Goal: Task Accomplishment & Management: Use online tool/utility

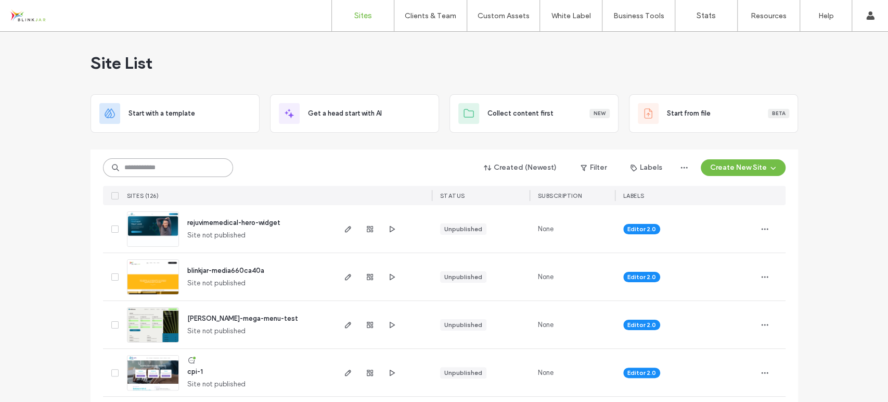
click at [168, 169] on input at bounding box center [168, 167] width 130 height 19
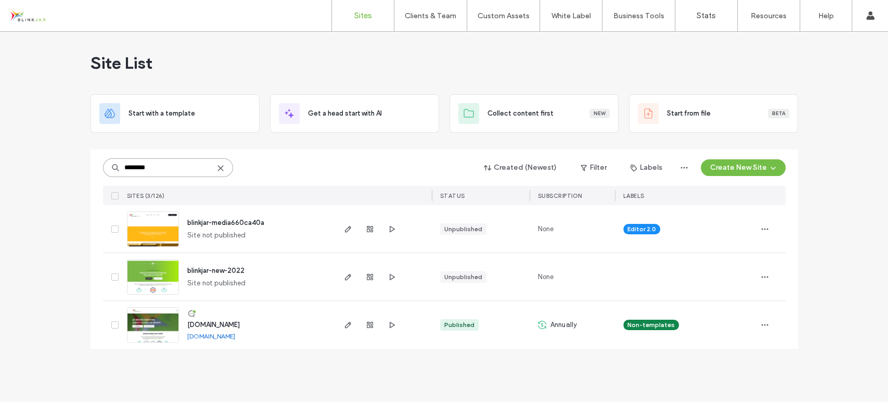
type input "********"
click at [211, 325] on span "www.blinkjarmedia.com" at bounding box center [213, 324] width 53 height 8
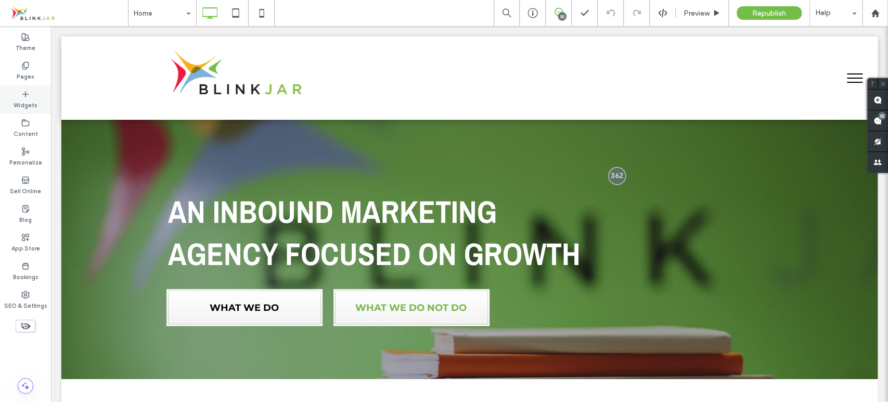
click at [22, 103] on label "Widgets" at bounding box center [26, 103] width 24 height 11
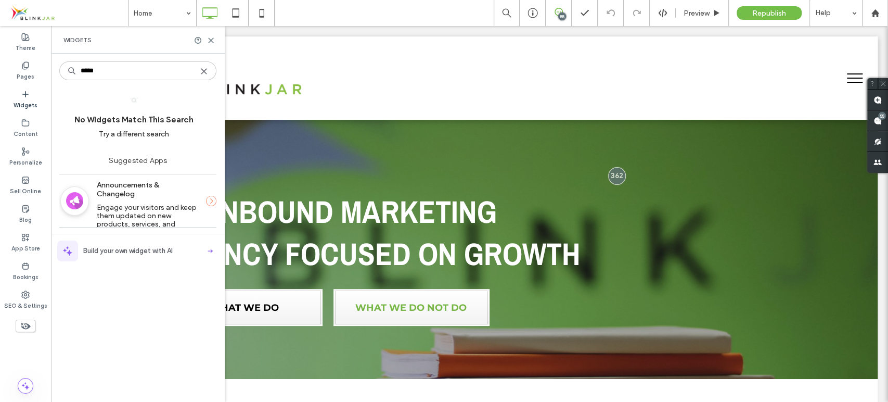
type input "*****"
click at [133, 198] on label "Announcements & Changelog" at bounding box center [147, 189] width 101 height 28
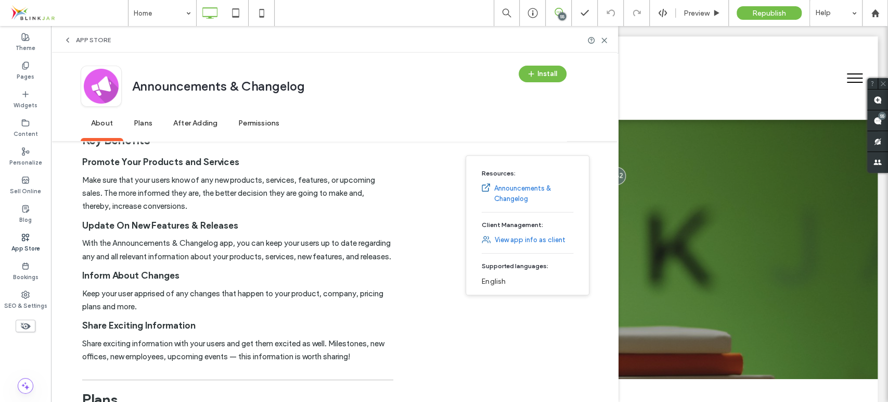
scroll to position [274, 0]
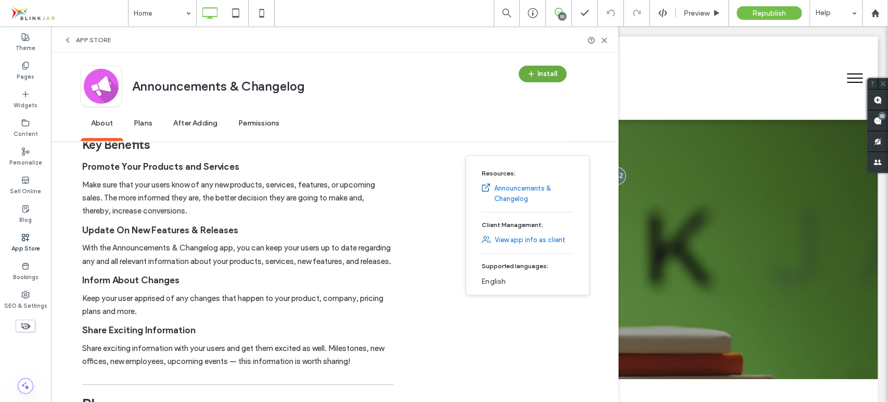
click at [549, 67] on button "Install" at bounding box center [543, 74] width 48 height 17
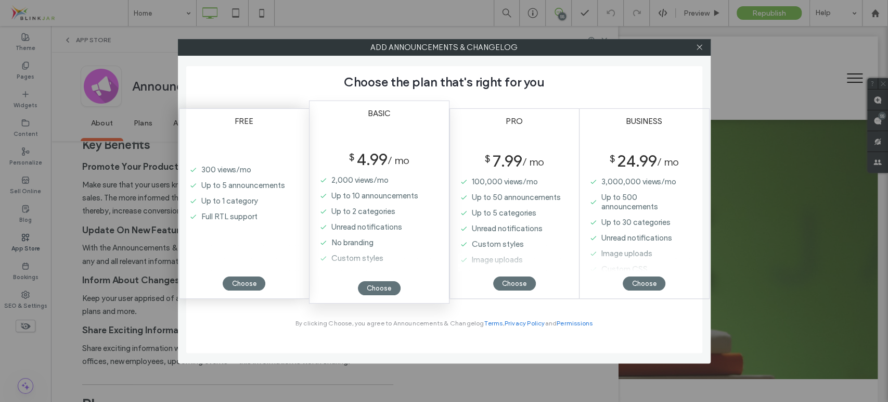
click at [251, 205] on label "Up to 1 category" at bounding box center [240, 201] width 89 height 16
click at [248, 287] on div "Choose" at bounding box center [244, 283] width 43 height 14
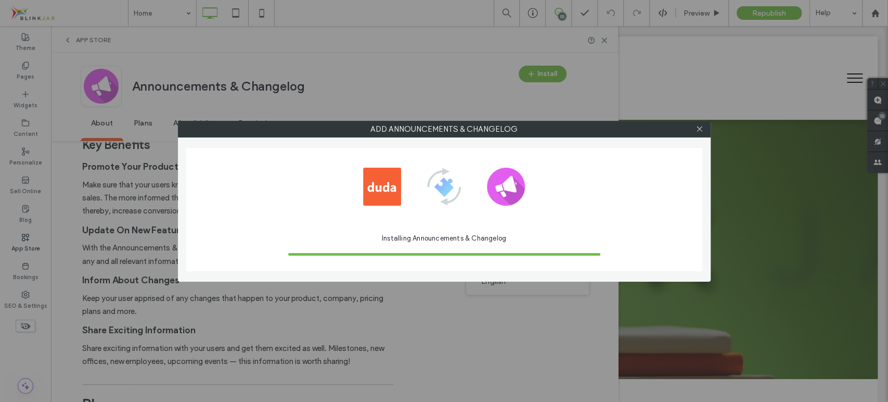
scroll to position [0, 0]
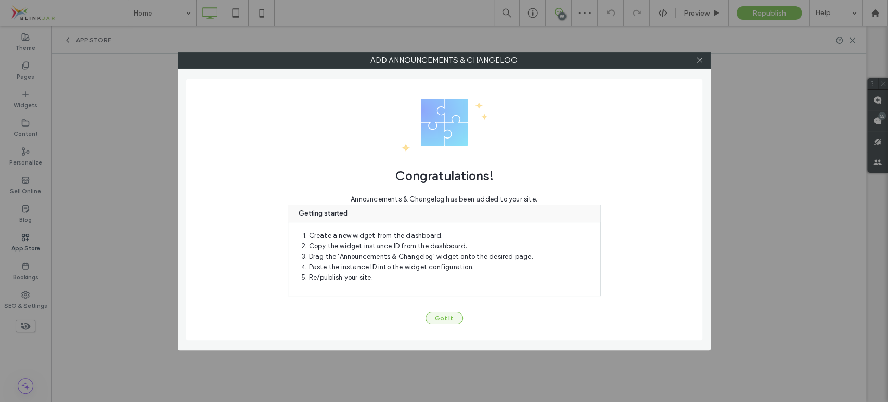
click at [449, 317] on button "Got It" at bounding box center [444, 318] width 37 height 12
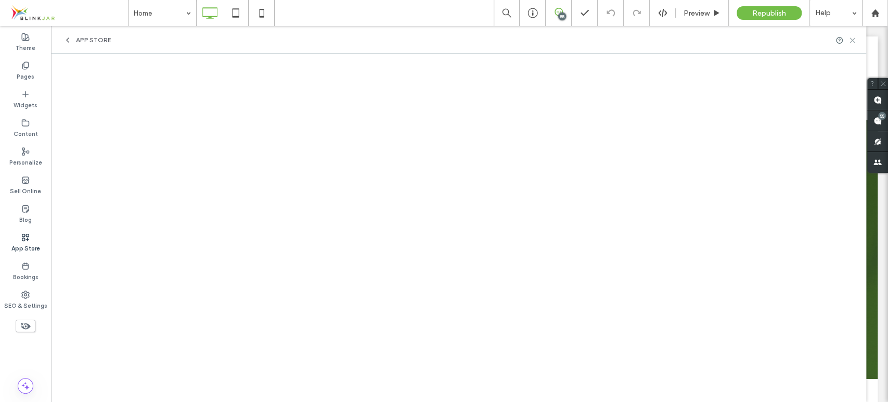
click at [854, 38] on use at bounding box center [852, 40] width 5 height 5
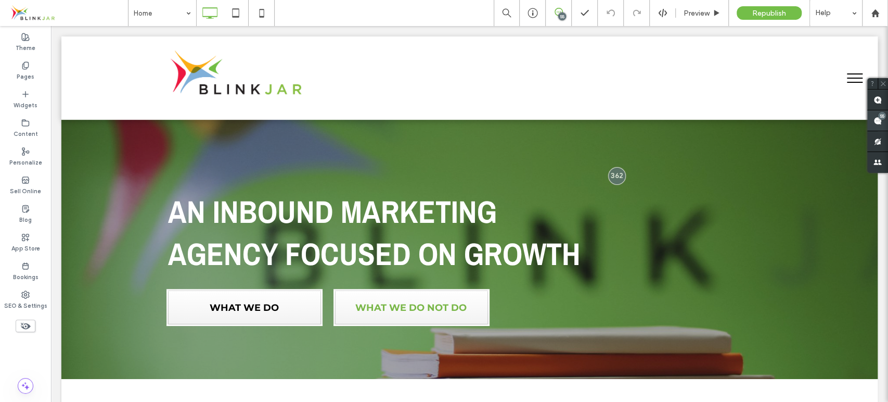
click at [878, 119] on use at bounding box center [877, 121] width 8 height 8
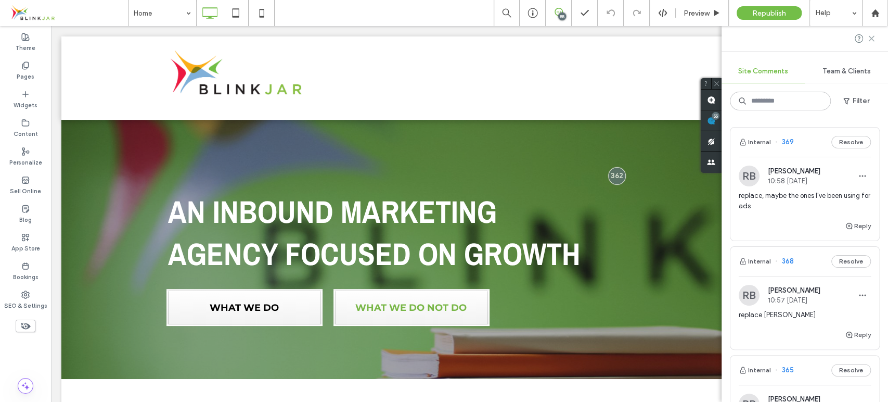
click at [873, 37] on icon at bounding box center [871, 38] width 8 height 8
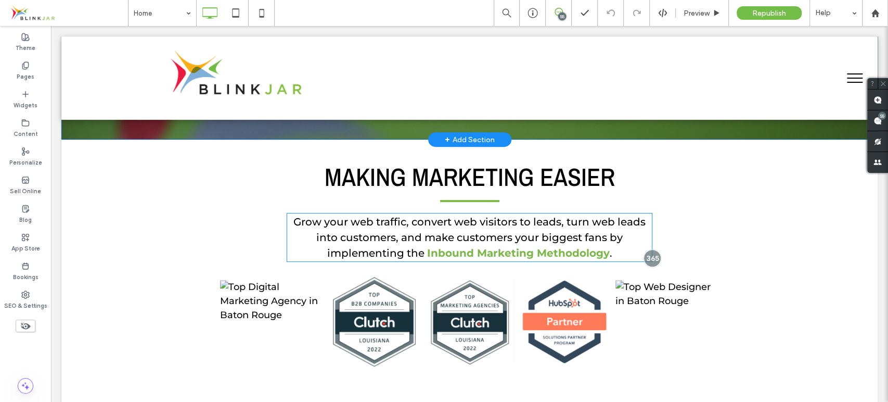
scroll to position [247, 0]
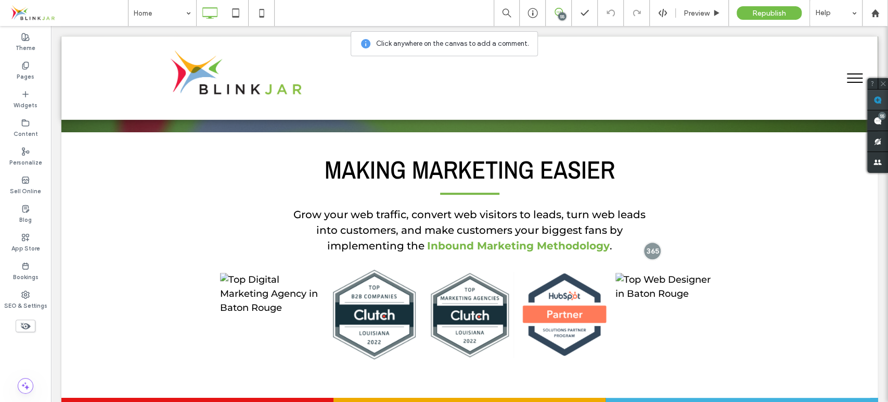
drag, startPoint x: 876, startPoint y: 103, endPoint x: 678, endPoint y: 201, distance: 220.6
click at [876, 103] on use at bounding box center [877, 100] width 8 height 8
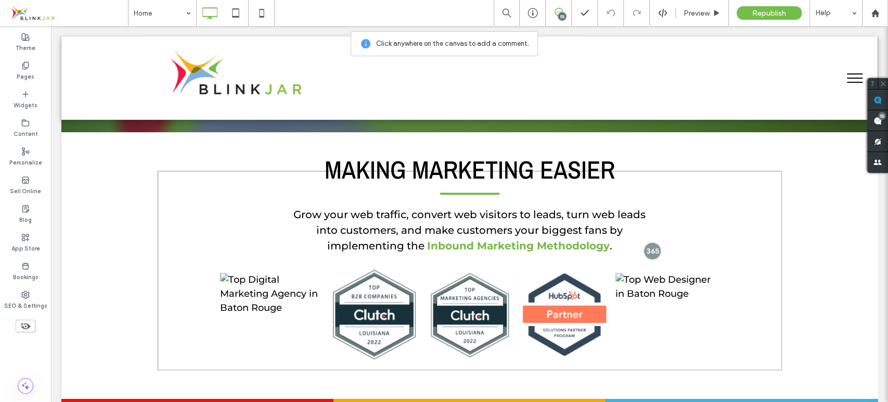
click at [738, 249] on div "MAKING MARKETING EASIER Grow your web traffic, convert web visitors to leads, t…" at bounding box center [470, 270] width 624 height 199
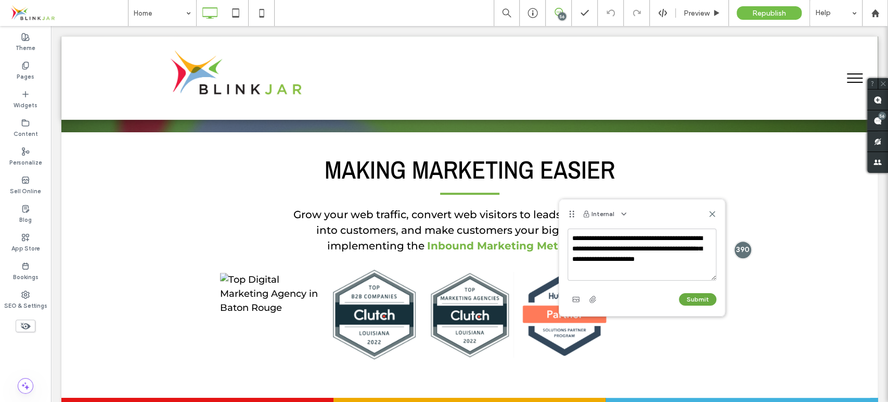
type textarea "**********"
click at [692, 303] on button "Submit" at bounding box center [697, 299] width 37 height 12
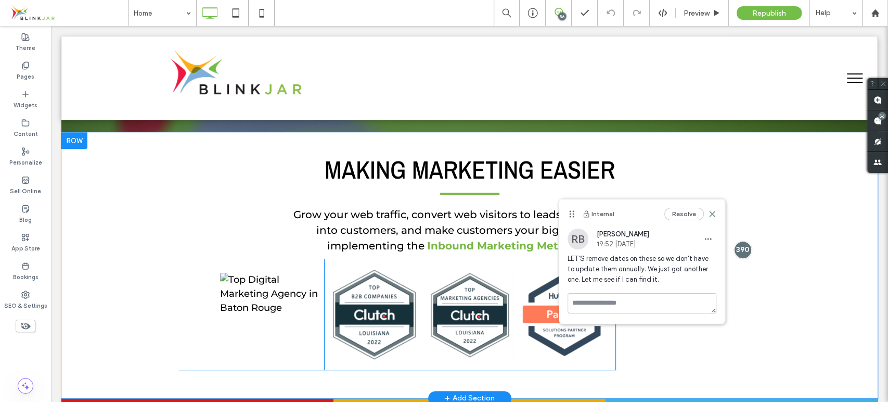
click at [201, 225] on div "MAKING MARKETING EASIER Grow your web traffic, convert web visitors to leads, t…" at bounding box center [470, 270] width 624 height 199
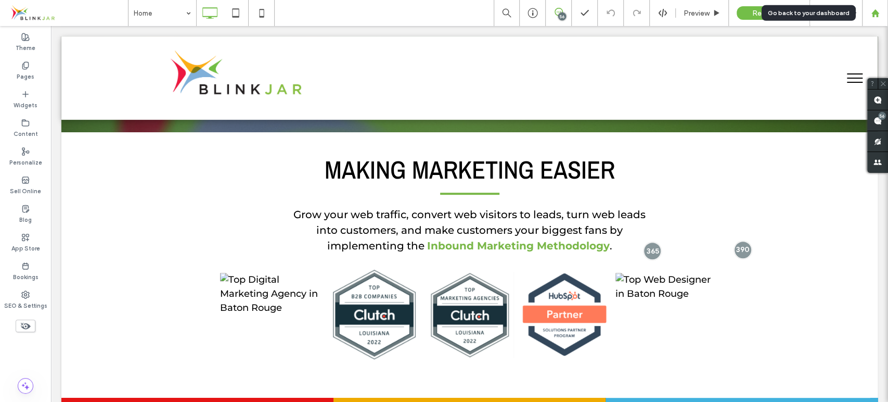
click at [886, 12] on div at bounding box center [875, 13] width 25 height 9
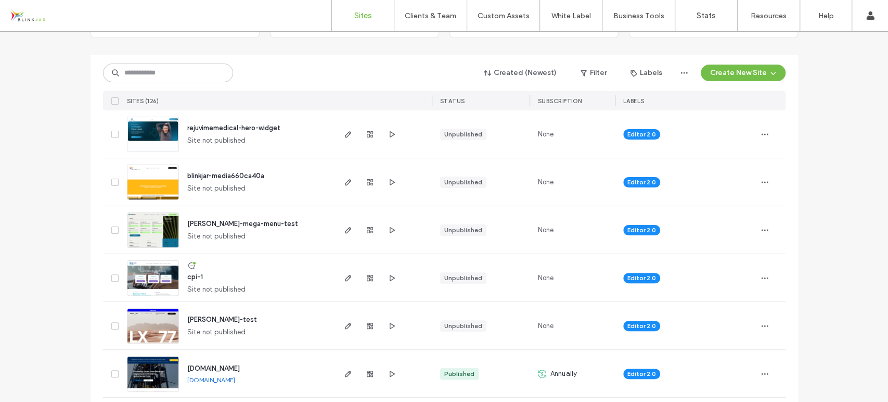
scroll to position [96, 0]
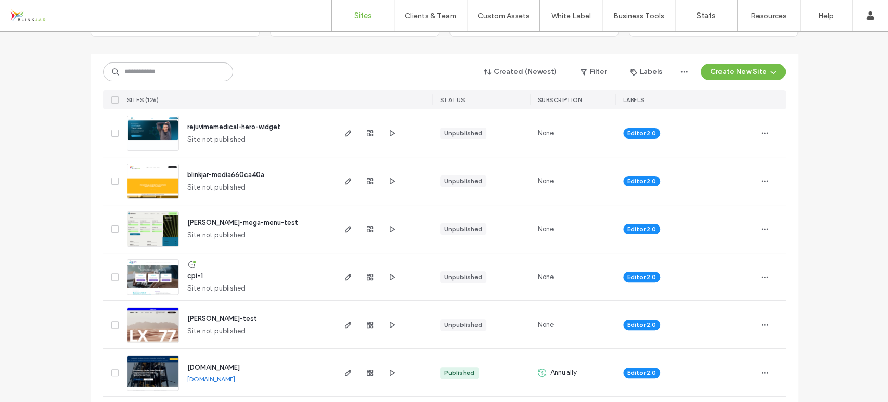
click at [200, 319] on span "luna-rose-test" at bounding box center [222, 318] width 70 height 8
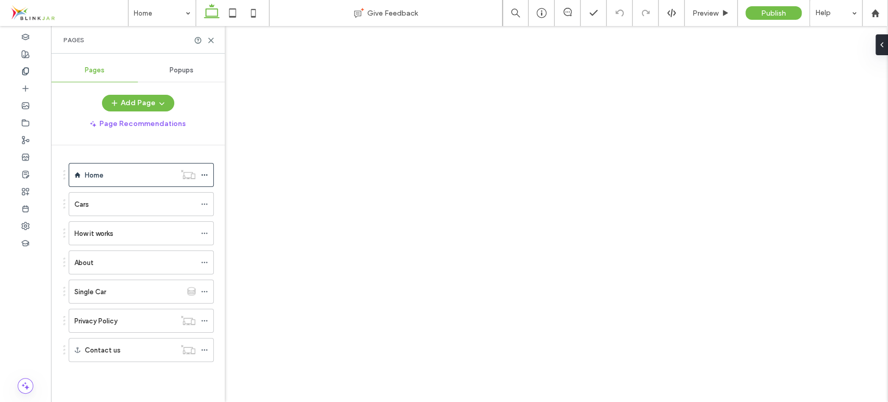
click at [189, 73] on span "Popups" at bounding box center [182, 70] width 24 height 8
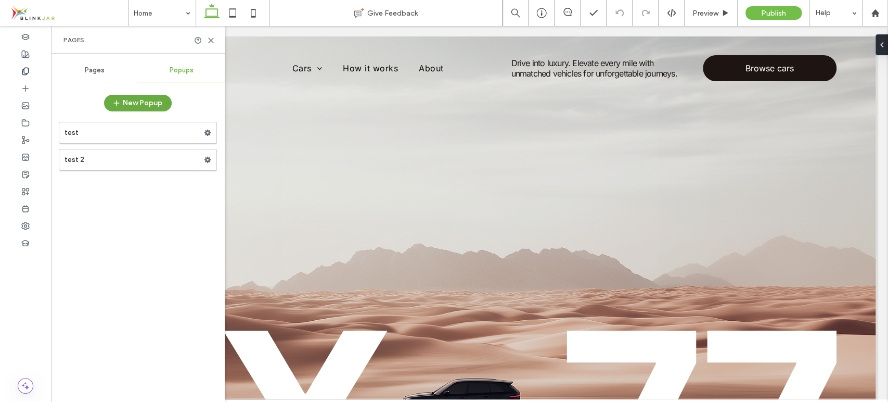
click at [146, 99] on button "New Popup" at bounding box center [138, 103] width 68 height 17
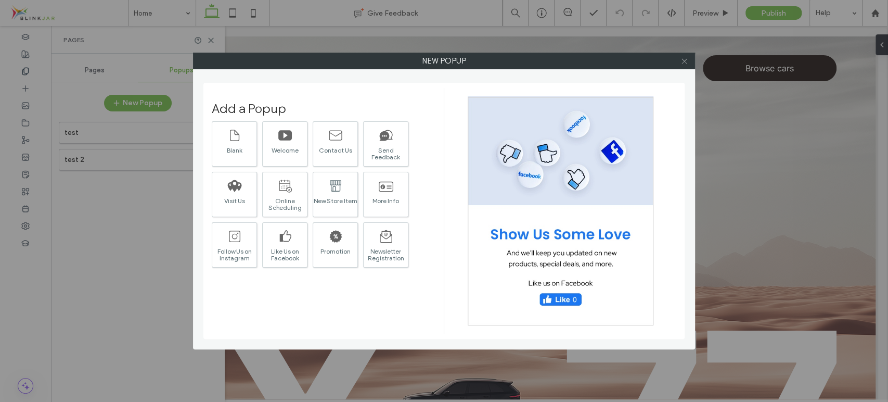
click at [680, 61] on icon at bounding box center [684, 61] width 8 height 8
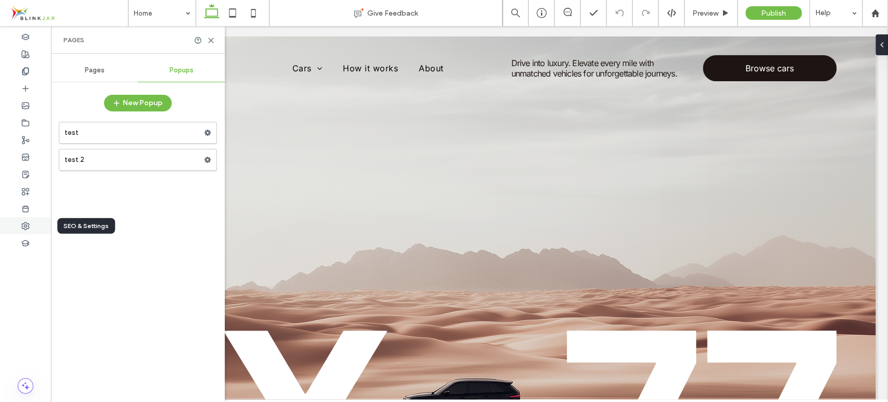
click at [18, 229] on div at bounding box center [25, 225] width 51 height 17
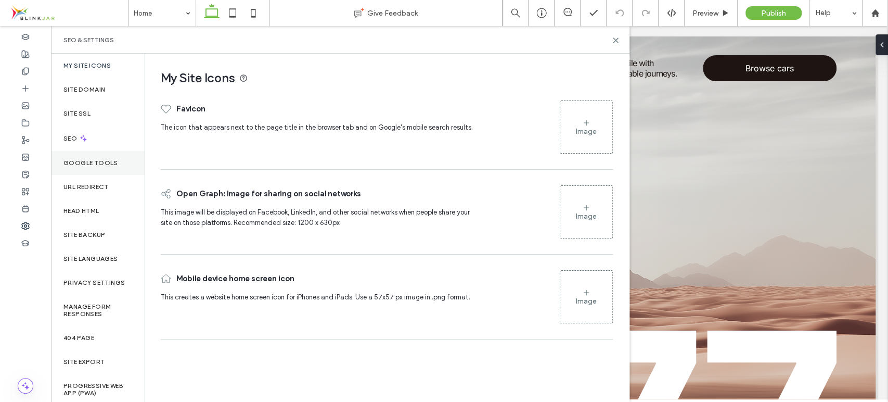
scroll to position [3, 0]
click at [25, 137] on icon at bounding box center [25, 140] width 8 height 8
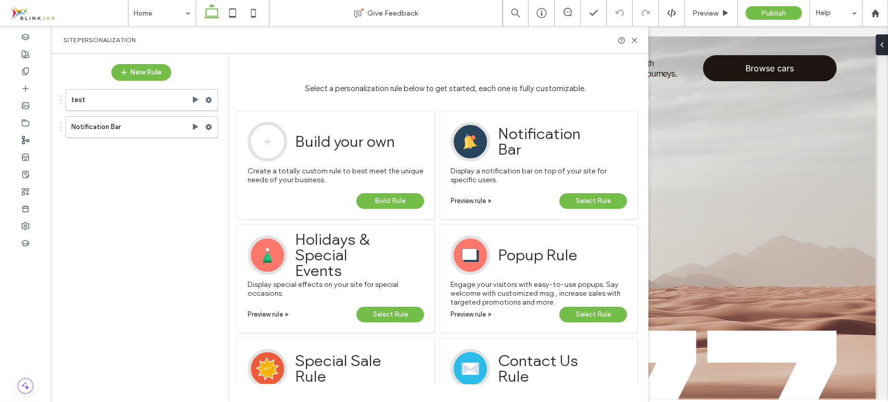
click at [587, 203] on span "Select Rule" at bounding box center [593, 201] width 35 height 16
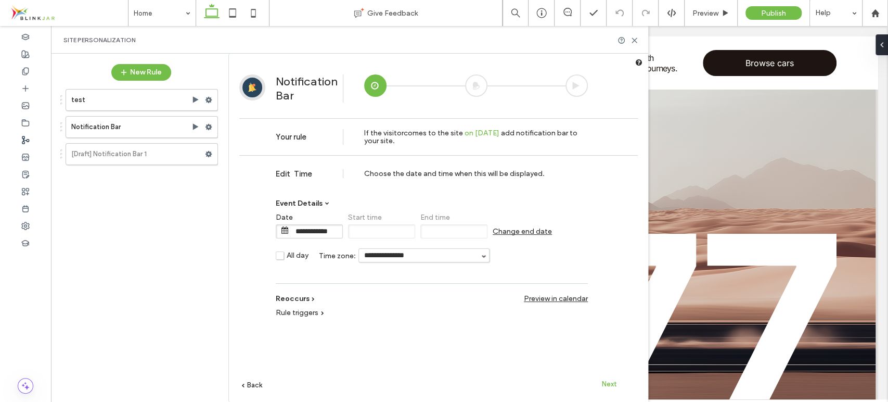
scroll to position [98, 0]
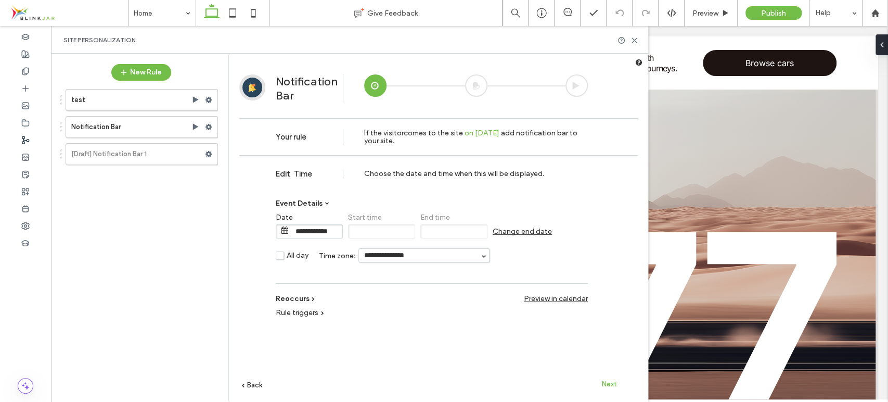
click at [321, 313] on span at bounding box center [322, 312] width 3 height 3
click at [523, 229] on span "Change end date" at bounding box center [522, 231] width 59 height 9
click at [527, 230] on input "**********" at bounding box center [533, 231] width 52 height 13
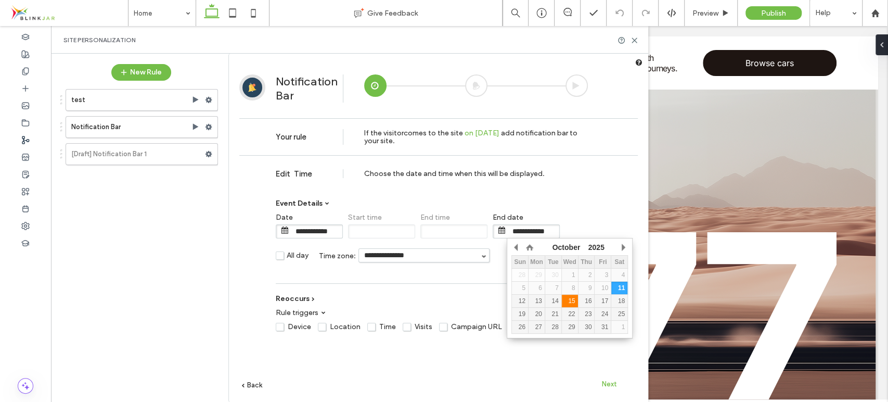
click at [571, 298] on div "15" at bounding box center [570, 300] width 16 height 7
type input "**********"
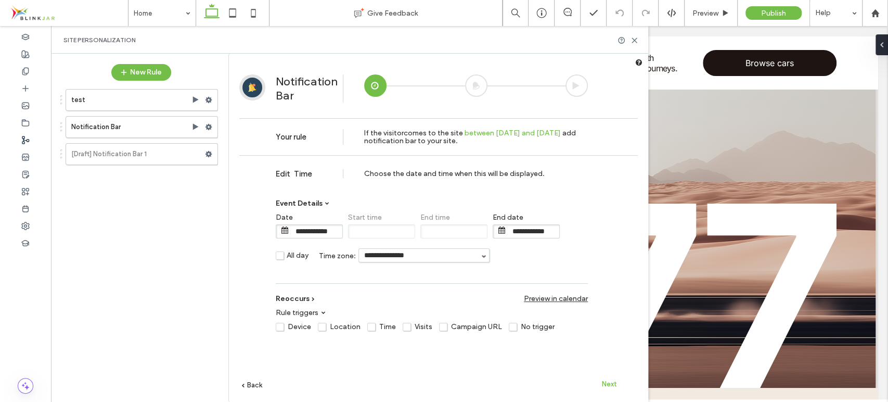
scroll to position [200, 0]
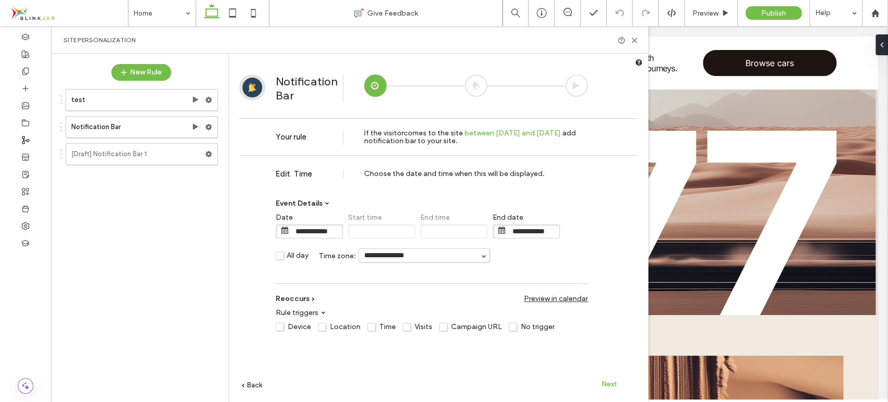
click at [609, 386] on span "Next" at bounding box center [609, 384] width 15 height 8
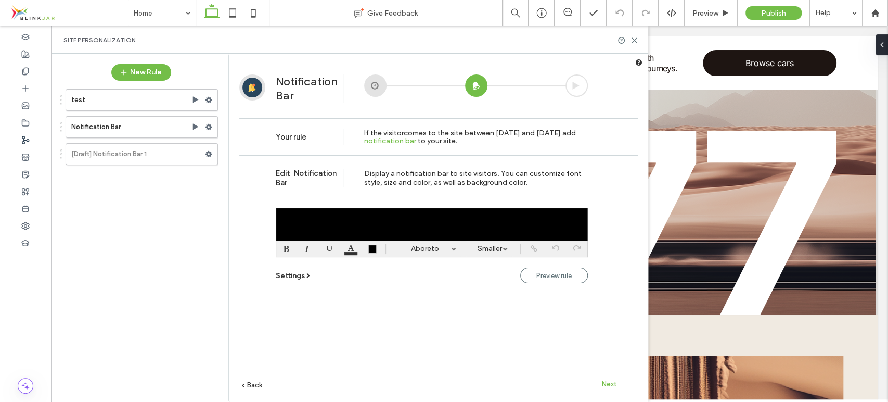
click at [545, 222] on div at bounding box center [432, 224] width 312 height 33
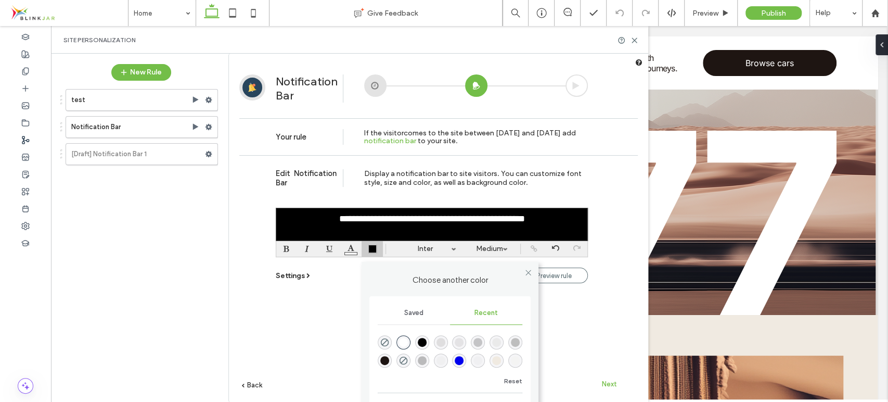
click at [371, 252] on div at bounding box center [372, 249] width 8 height 8
click at [430, 312] on div "Saved" at bounding box center [414, 312] width 72 height 23
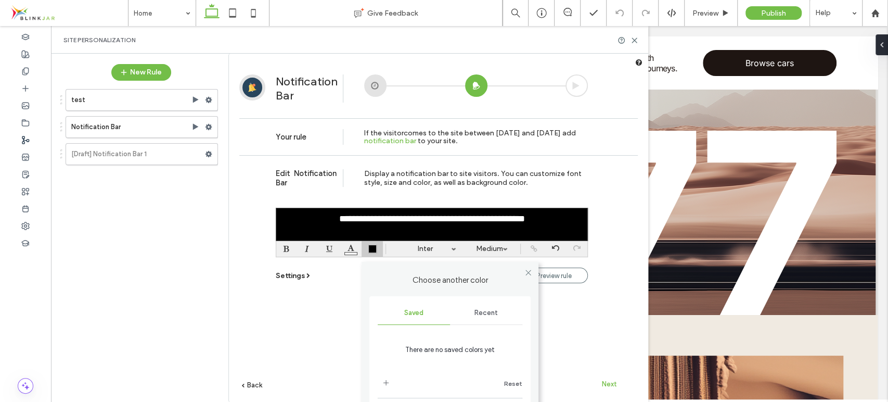
scroll to position [8, 0]
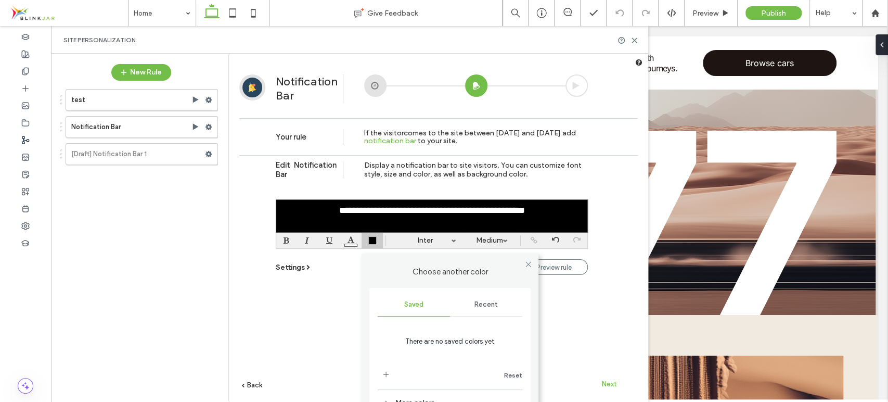
click at [485, 300] on span "Recent" at bounding box center [485, 304] width 23 height 8
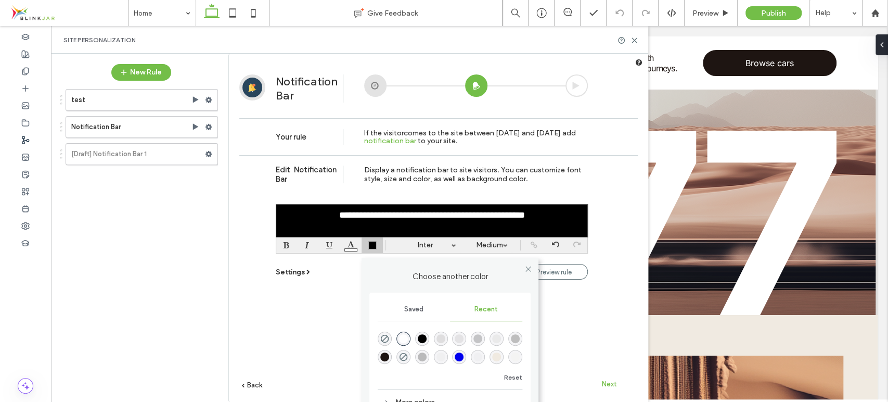
scroll to position [3, 0]
click at [515, 375] on button "Reset" at bounding box center [513, 377] width 18 height 12
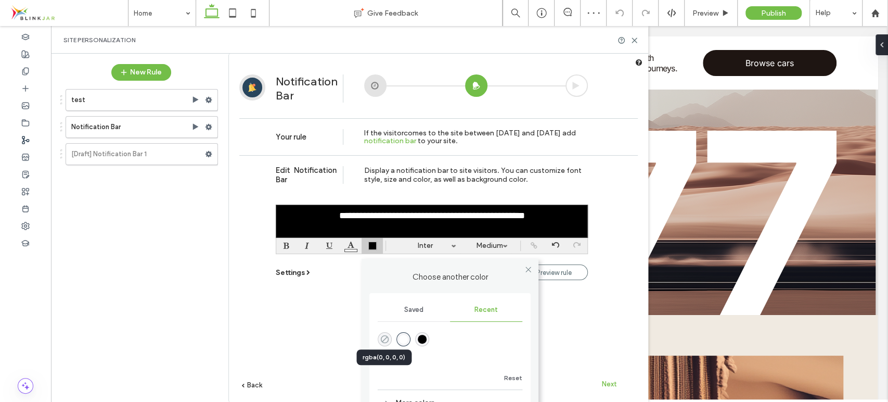
click at [383, 336] on span "rgba(0, 0, 0, 0)" at bounding box center [384, 339] width 9 height 9
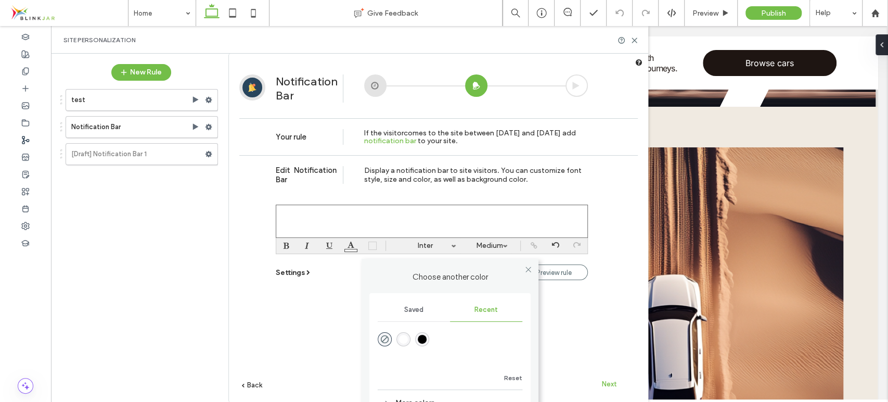
scroll to position [419, 0]
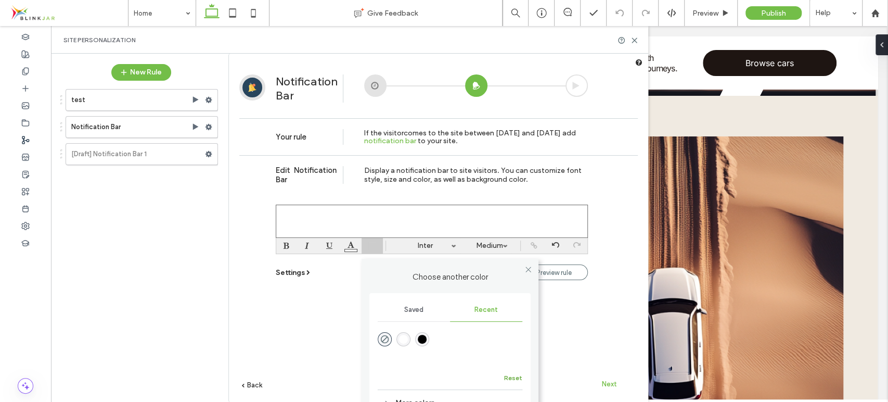
click at [520, 379] on button "Reset" at bounding box center [513, 377] width 18 height 12
click at [425, 336] on div "rgba(0, 0, 0, 1)" at bounding box center [422, 339] width 9 height 9
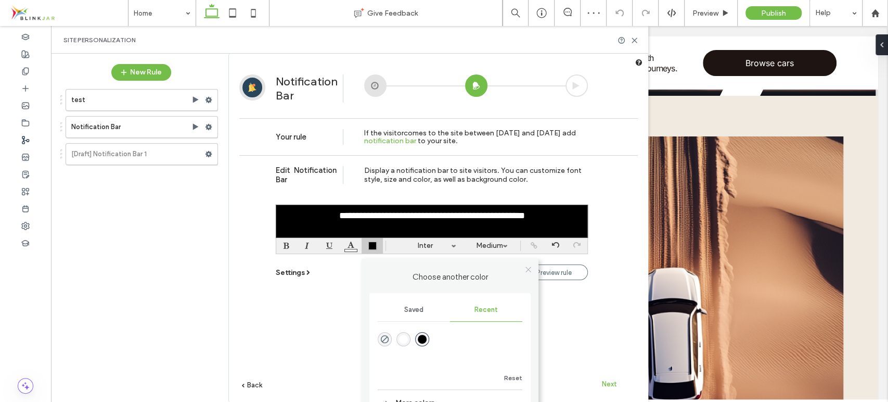
click at [526, 271] on span at bounding box center [528, 269] width 8 height 16
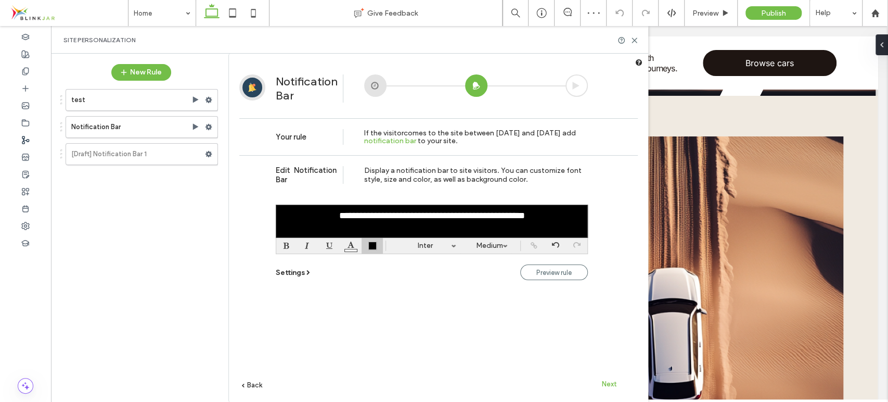
scroll to position [0, 0]
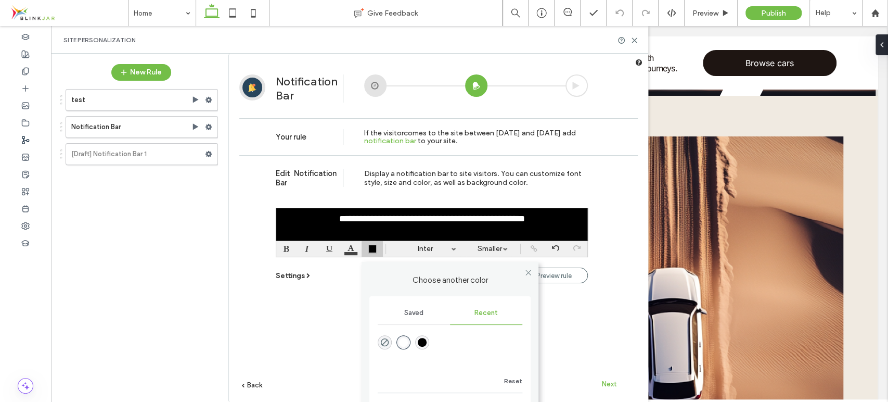
click at [381, 250] on div "Choose another color Saved Recent Reset More colors" at bounding box center [372, 249] width 21 height 16
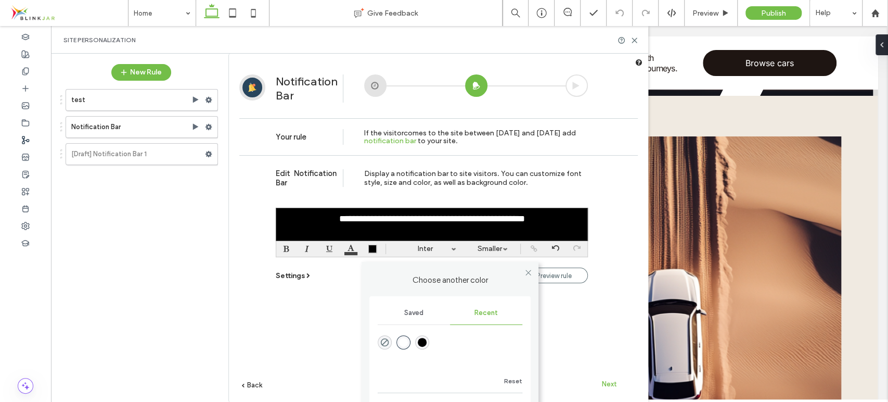
click at [445, 281] on label "Choose another color" at bounding box center [450, 280] width 177 height 16
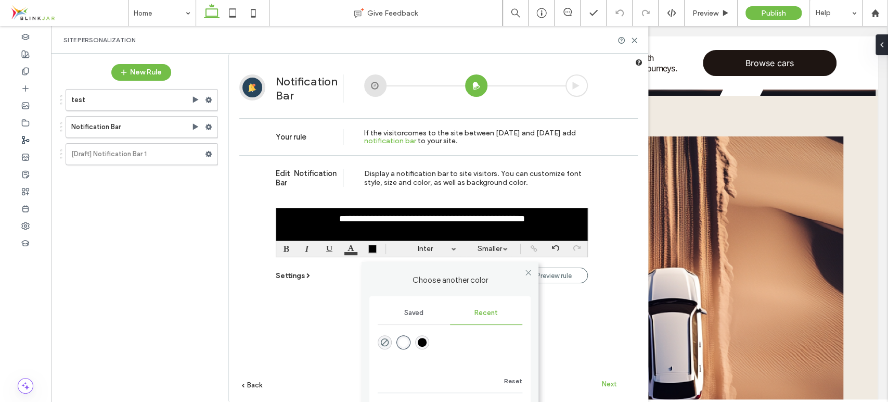
click at [412, 315] on span "Saved" at bounding box center [413, 312] width 19 height 8
click at [493, 315] on span "Recent" at bounding box center [485, 312] width 23 height 8
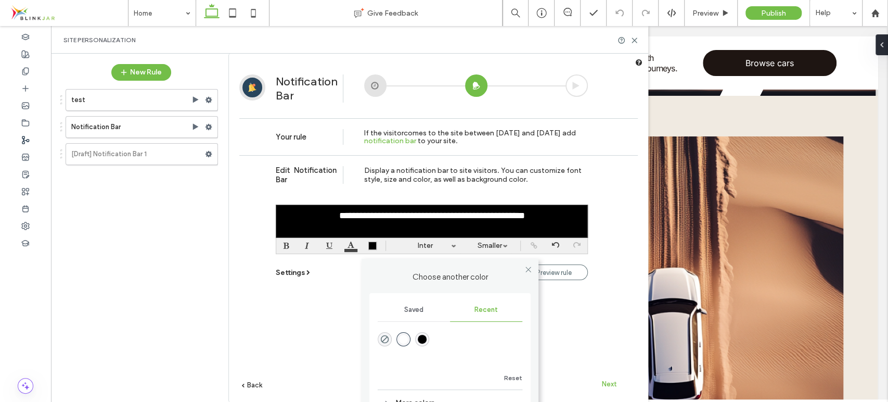
click at [589, 299] on div "**********" at bounding box center [438, 291] width 398 height 278
click at [531, 267] on span at bounding box center [528, 269] width 8 height 16
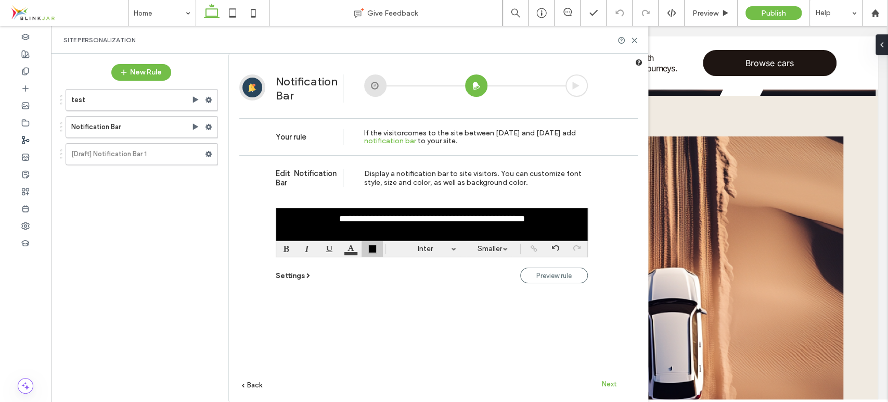
scroll to position [0, 0]
click at [431, 249] on link "Inter" at bounding box center [425, 249] width 73 height 16
click at [437, 339] on label "Hedvig Letters Serif" at bounding box center [425, 335] width 56 height 8
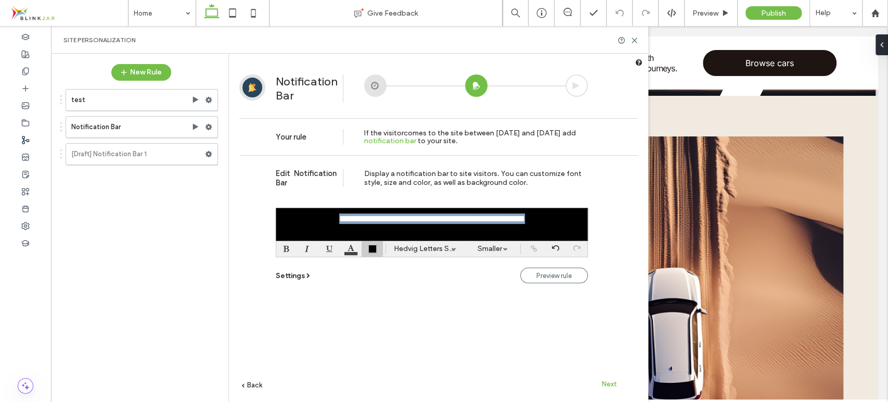
drag, startPoint x: 556, startPoint y: 222, endPoint x: 293, endPoint y: 213, distance: 262.9
click at [293, 213] on div "**********" at bounding box center [432, 224] width 312 height 33
click at [452, 252] on link "Inter" at bounding box center [425, 249] width 73 height 16
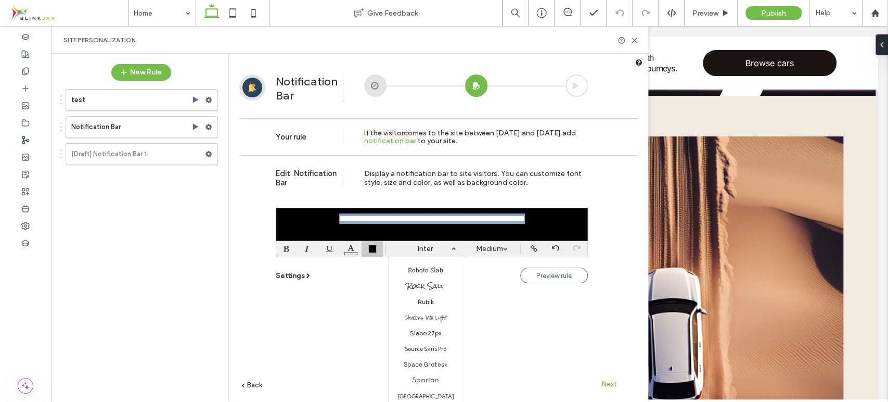
scroll to position [874, 0]
click at [430, 295] on label "Rock Salt" at bounding box center [425, 288] width 37 height 15
click at [507, 251] on link "Medium" at bounding box center [489, 249] width 47 height 16
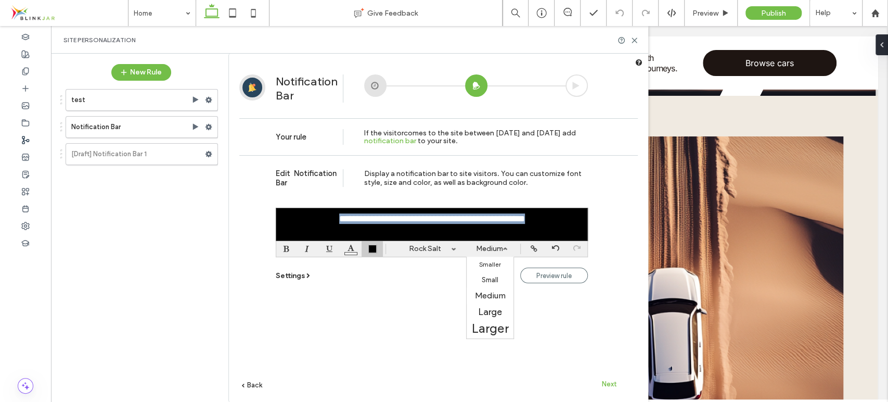
click at [499, 291] on label "Medium" at bounding box center [490, 295] width 31 height 10
click at [468, 223] on font "**********" at bounding box center [432, 218] width 186 height 9
drag, startPoint x: 290, startPoint y: 222, endPoint x: 580, endPoint y: 236, distance: 289.6
click at [580, 236] on div "**********" at bounding box center [432, 224] width 312 height 33
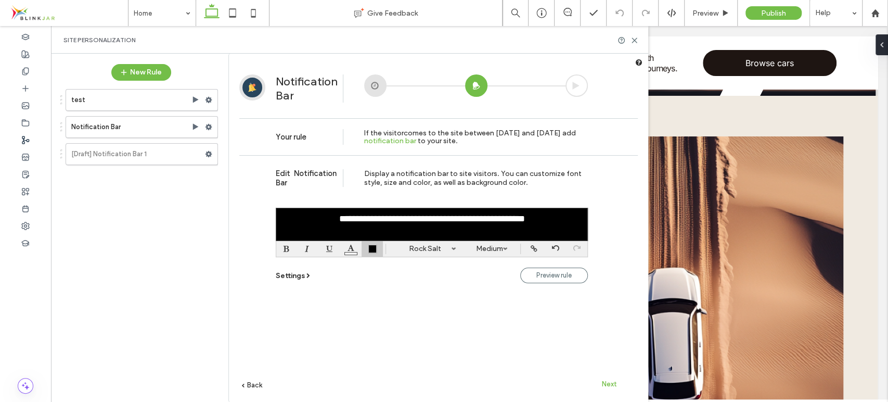
click at [518, 246] on div "Rock Salt Aboreto Abril Fatface Albert Sans Alegreya Amiri Arapey Arial Barlow …" at bounding box center [432, 249] width 312 height 16
click at [511, 248] on link "Medium" at bounding box center [489, 249] width 47 height 16
click at [496, 295] on label "Medium" at bounding box center [490, 295] width 31 height 10
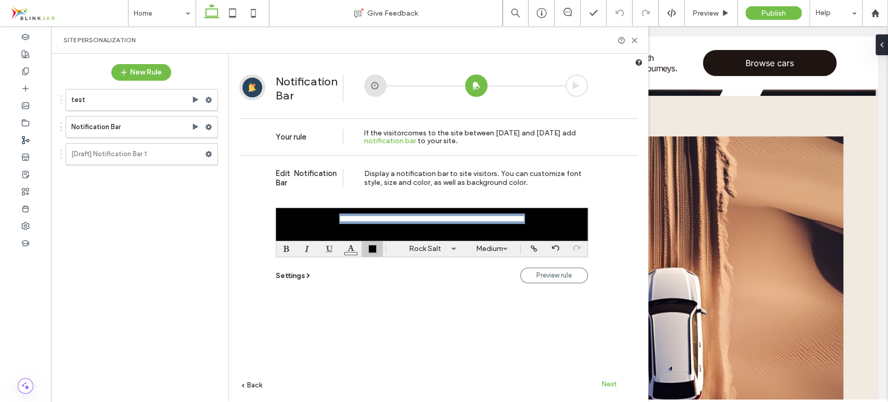
drag, startPoint x: 445, startPoint y: 227, endPoint x: 289, endPoint y: 203, distance: 157.9
click at [289, 203] on div "**********" at bounding box center [432, 226] width 312 height 58
click at [498, 236] on div "**********" at bounding box center [432, 224] width 312 height 33
drag, startPoint x: 476, startPoint y: 227, endPoint x: 486, endPoint y: 246, distance: 21.0
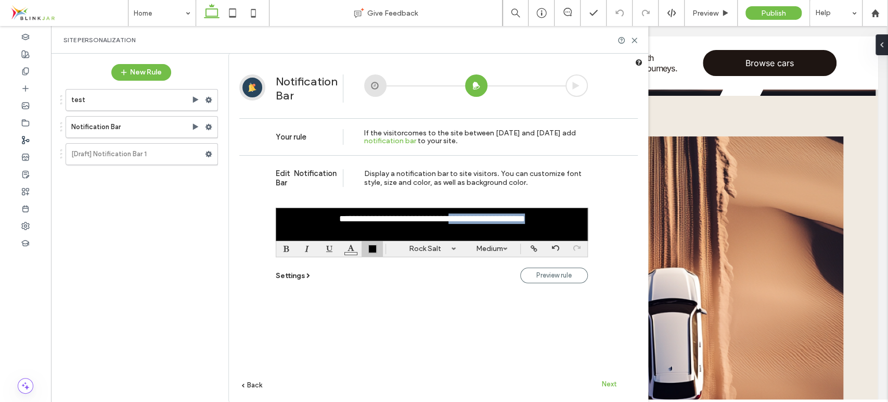
click at [486, 246] on div "**********" at bounding box center [432, 226] width 312 height 58
click at [529, 248] on body ".wqwq-1{fill:#231f20;} .cls-1q, .cls-2q { fill-rule: evenodd; } .cls-2q { fill:…" at bounding box center [444, 201] width 888 height 402
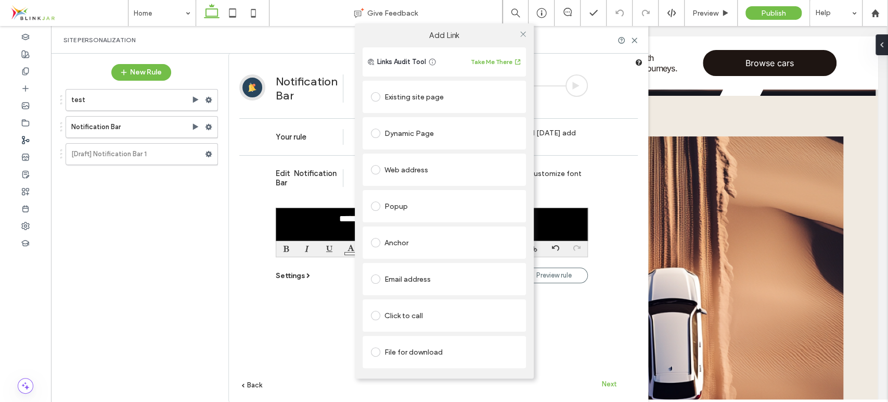
click at [414, 100] on div "Existing site page" at bounding box center [444, 96] width 147 height 17
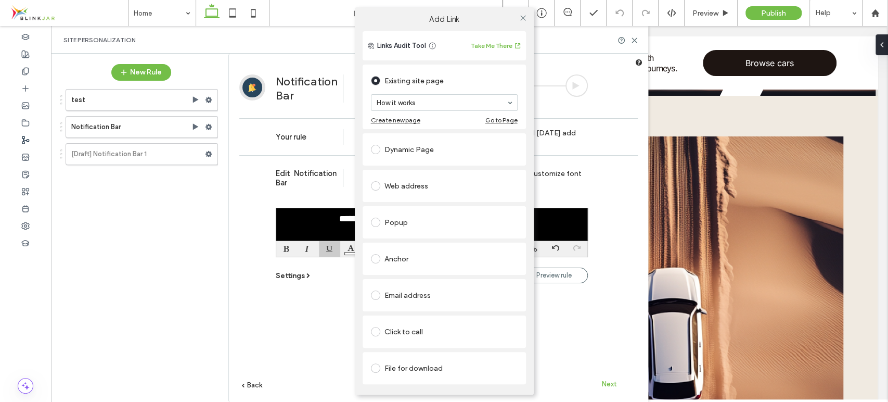
click at [562, 320] on div "Add Link Links Audit Tool Take Me There Existing site page How it works Create …" at bounding box center [444, 201] width 888 height 402
click at [521, 18] on icon at bounding box center [523, 18] width 8 height 8
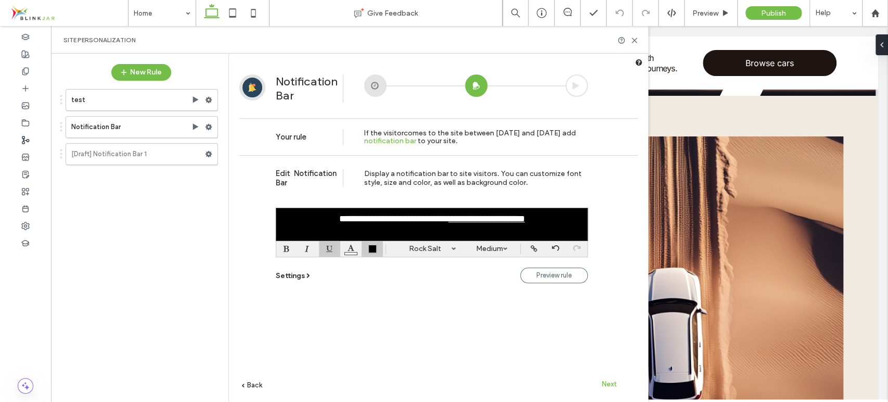
click at [608, 384] on span "Next" at bounding box center [609, 384] width 15 height 8
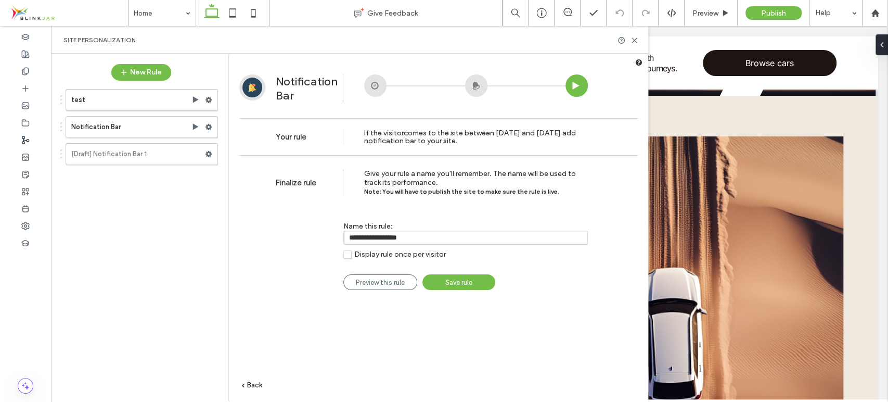
drag, startPoint x: 421, startPoint y: 238, endPoint x: 278, endPoint y: 241, distance: 143.1
click at [278, 241] on div "**********" at bounding box center [432, 235] width 312 height 58
type input "**********"
click at [461, 282] on span "Save rule" at bounding box center [458, 282] width 27 height 8
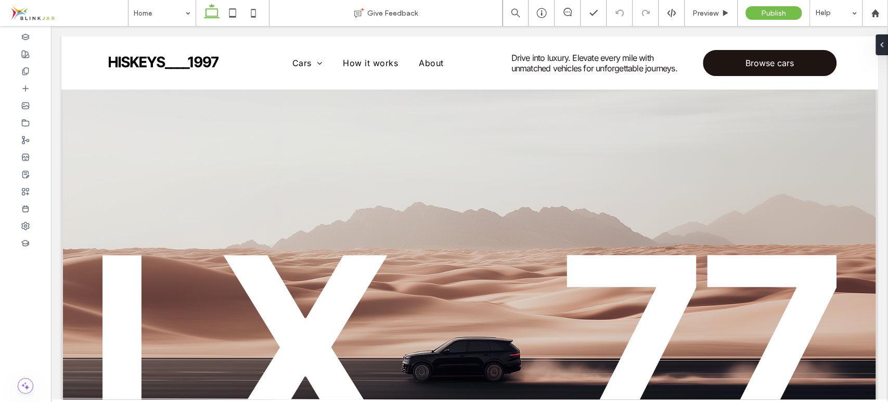
scroll to position [0, 0]
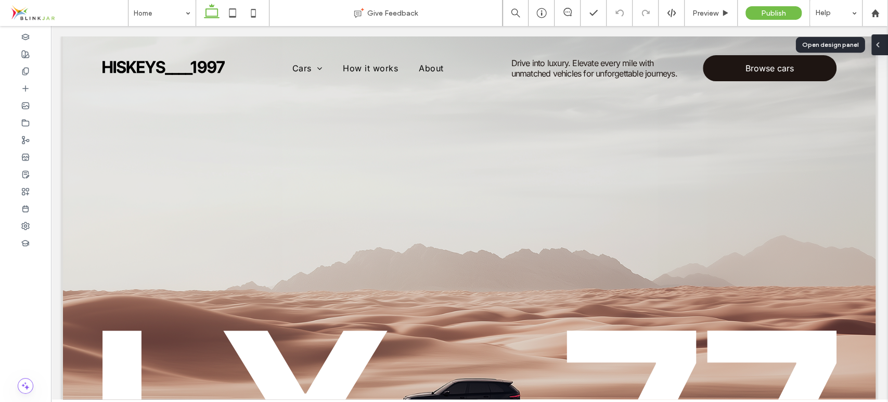
click at [882, 40] on div at bounding box center [879, 44] width 17 height 21
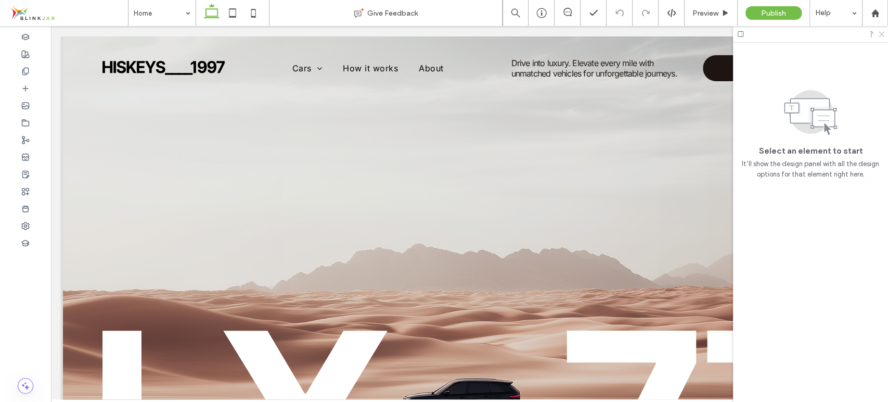
drag, startPoint x: 881, startPoint y: 30, endPoint x: 732, endPoint y: 38, distance: 149.0
click at [881, 30] on icon at bounding box center [881, 33] width 7 height 7
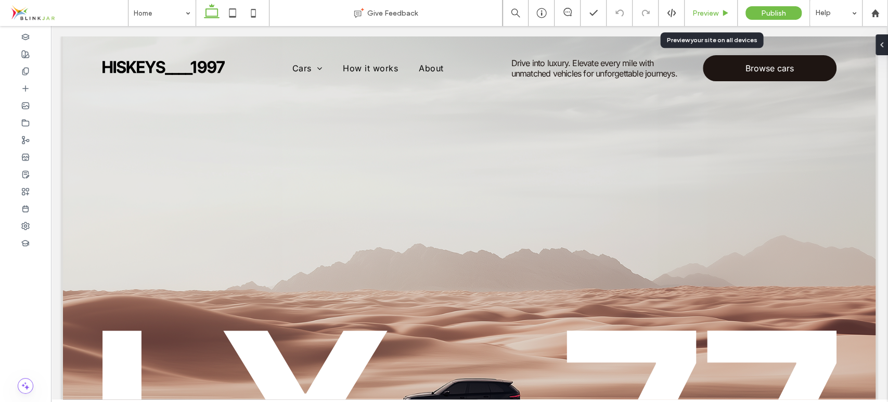
click at [712, 12] on span "Preview" at bounding box center [705, 13] width 26 height 9
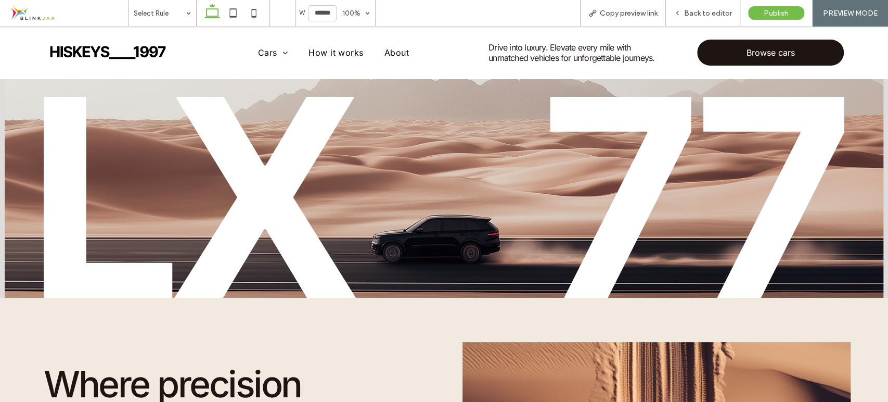
scroll to position [157, 0]
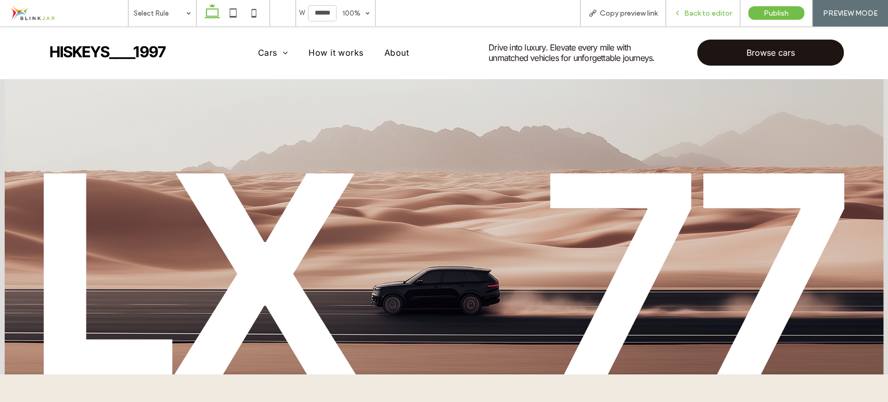
click at [700, 12] on span "Back to editor" at bounding box center [708, 13] width 48 height 9
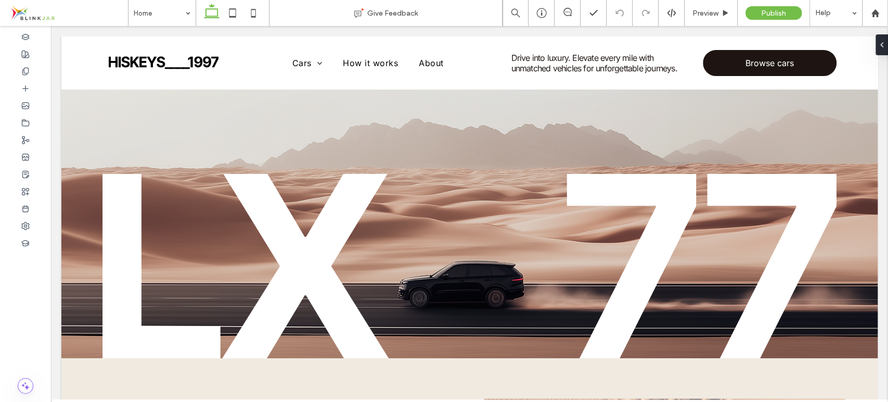
scroll to position [166, 0]
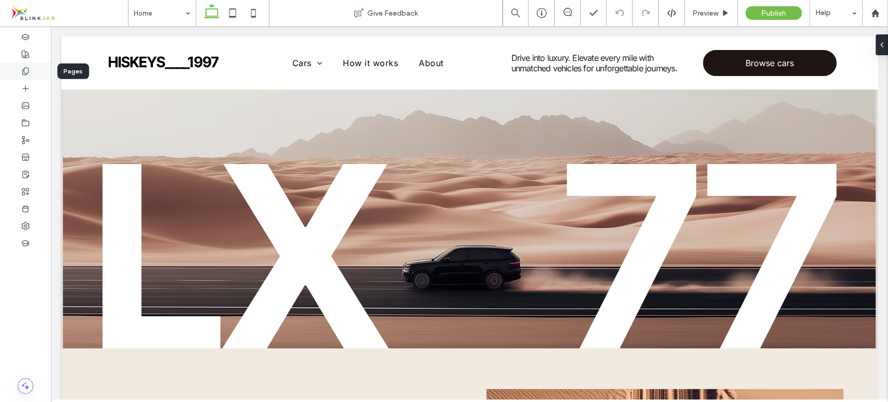
click at [27, 72] on icon at bounding box center [25, 71] width 8 height 8
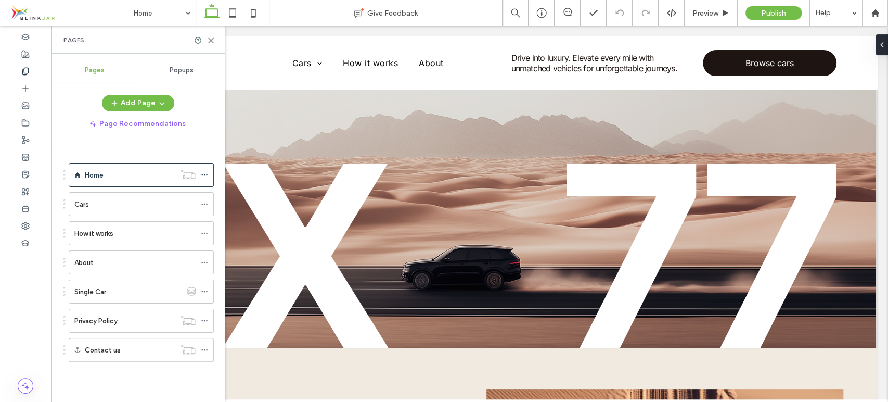
click at [186, 76] on div "Popups" at bounding box center [181, 70] width 87 height 23
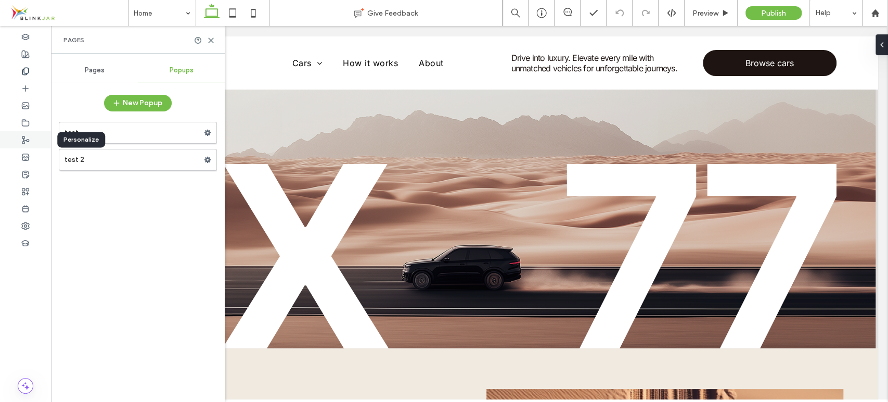
click at [24, 136] on use at bounding box center [25, 139] width 7 height 7
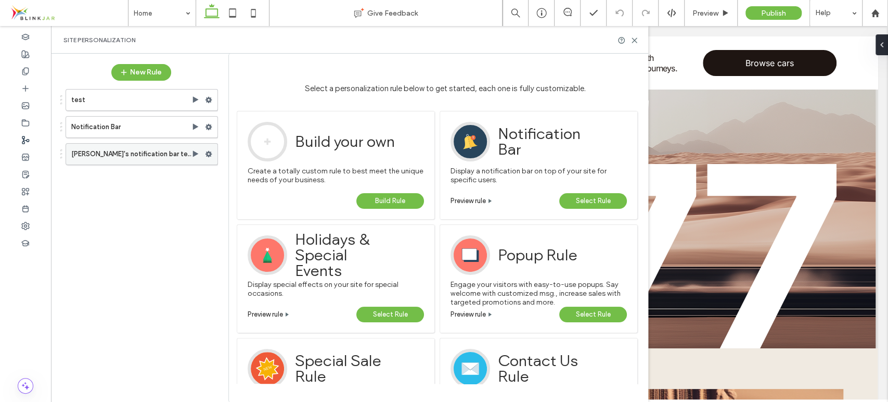
click at [137, 158] on label "Rikki's notification bar test" at bounding box center [131, 154] width 120 height 21
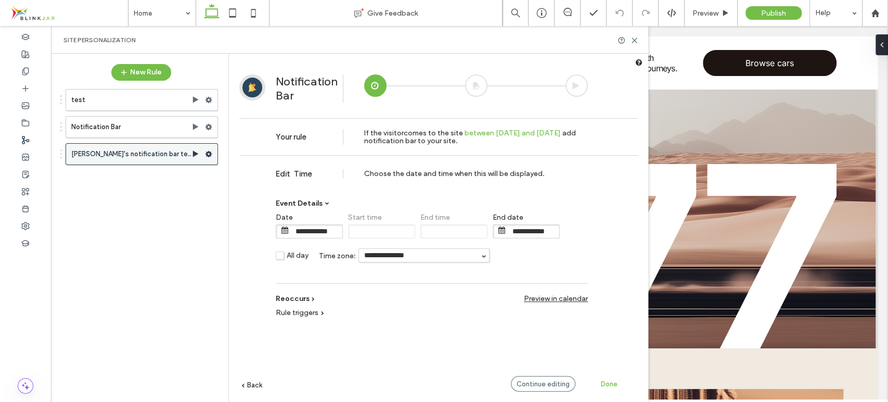
click at [212, 155] on div at bounding box center [211, 154] width 12 height 16
click at [207, 154] on use at bounding box center [208, 154] width 7 height 6
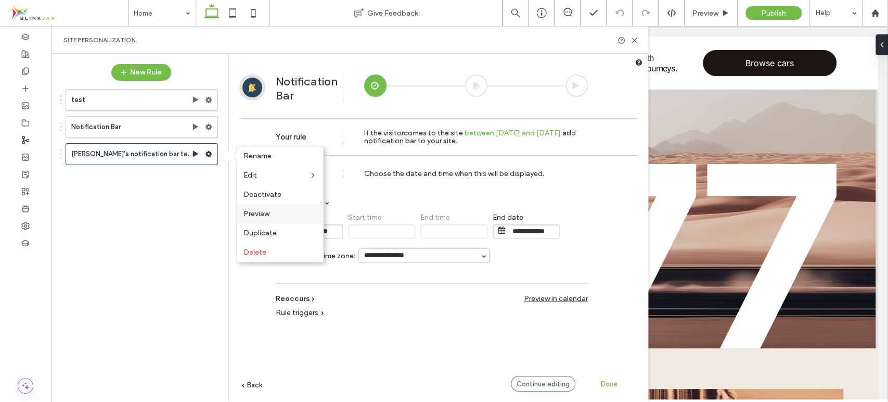
click at [273, 215] on label "Preview" at bounding box center [280, 213] width 74 height 9
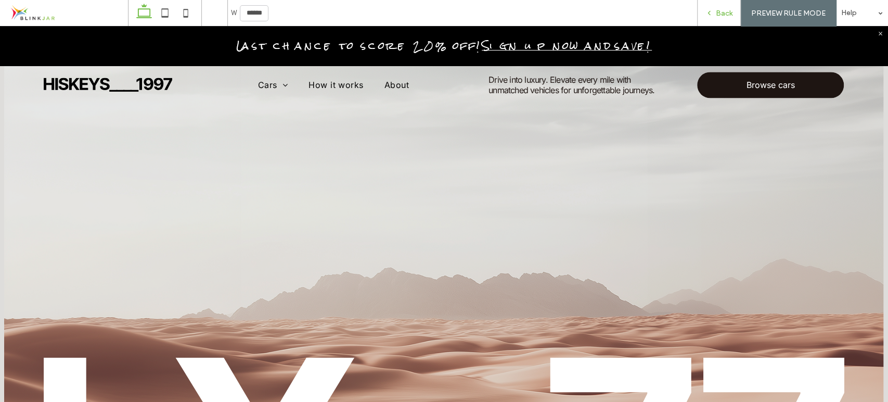
click at [714, 12] on div "Back" at bounding box center [719, 13] width 43 height 9
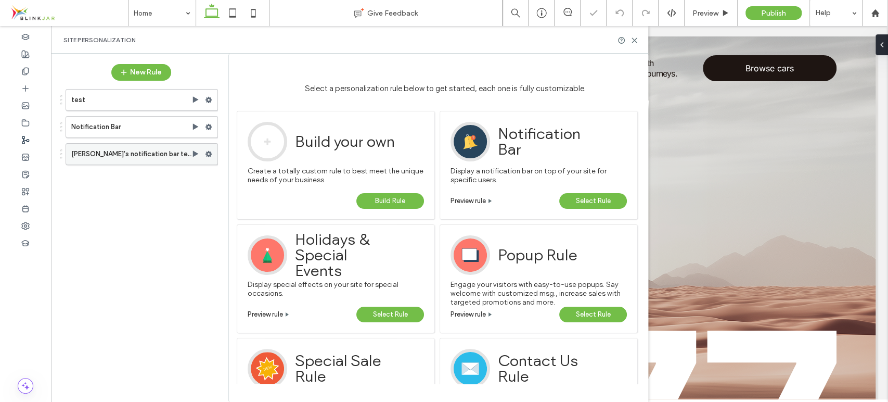
click at [126, 155] on label "Rikki's notification bar test" at bounding box center [131, 154] width 120 height 21
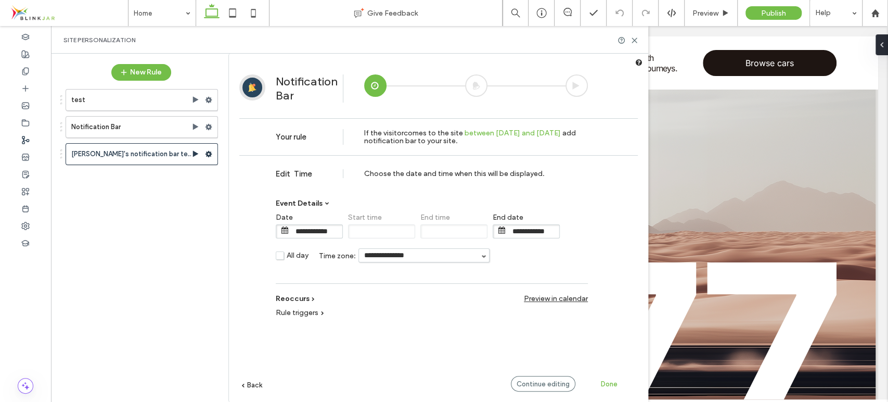
scroll to position [69, 0]
click at [615, 384] on span "Done" at bounding box center [609, 384] width 17 height 8
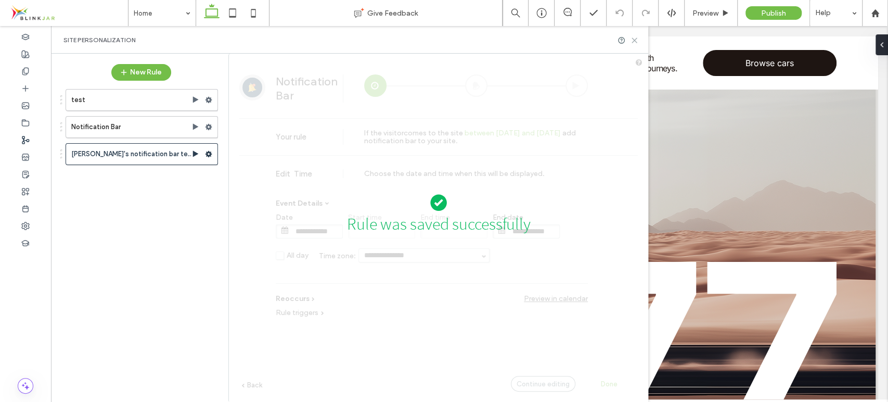
click at [635, 40] on use at bounding box center [634, 40] width 5 height 5
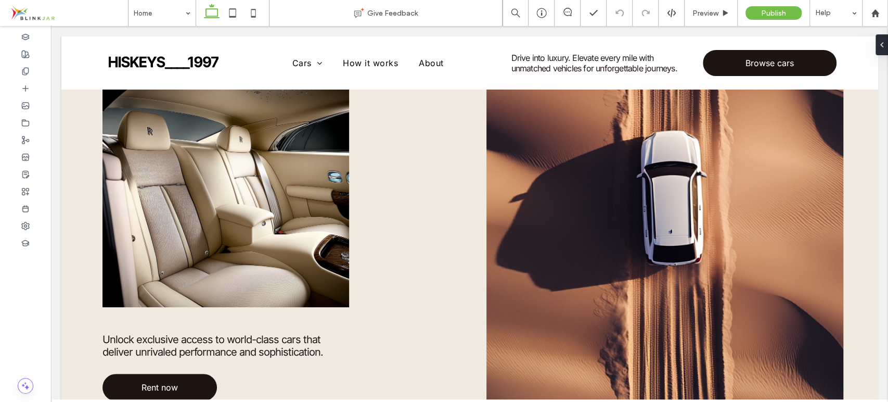
scroll to position [0, 0]
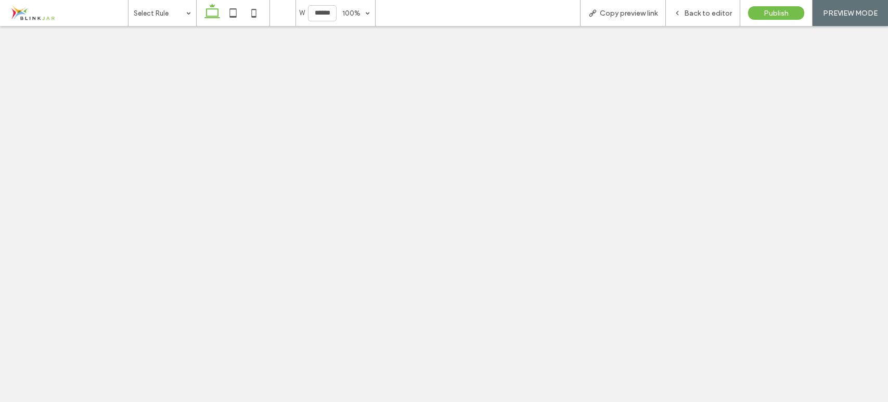
click at [681, 11] on icon at bounding box center [677, 12] width 7 height 7
